Goal: Check status: Check status

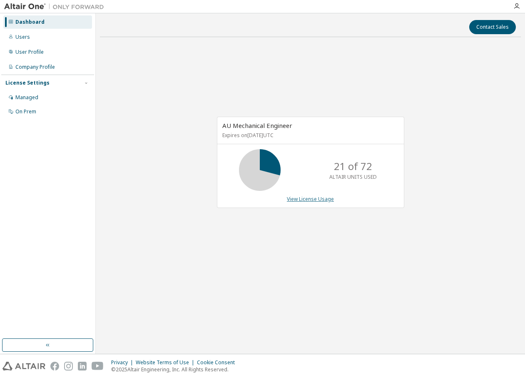
click at [311, 201] on link "View License Usage" at bounding box center [310, 198] width 47 height 7
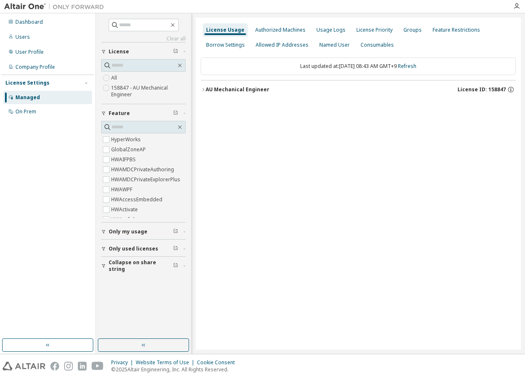
click at [235, 92] on div "AU Mechanical Engineer" at bounding box center [238, 89] width 64 height 7
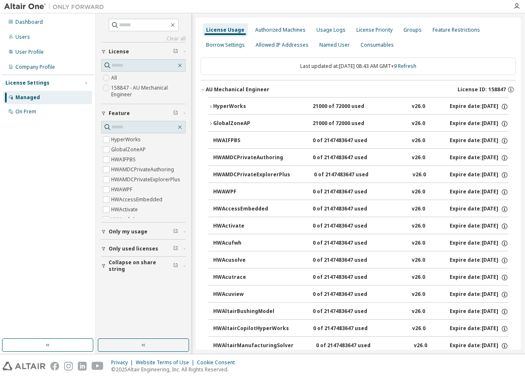
click at [232, 101] on button "HyperWorks 21000 of 72000 used v26.0 Expire date: [DATE]" at bounding box center [358, 106] width 300 height 18
